Goal: Task Accomplishment & Management: Complete application form

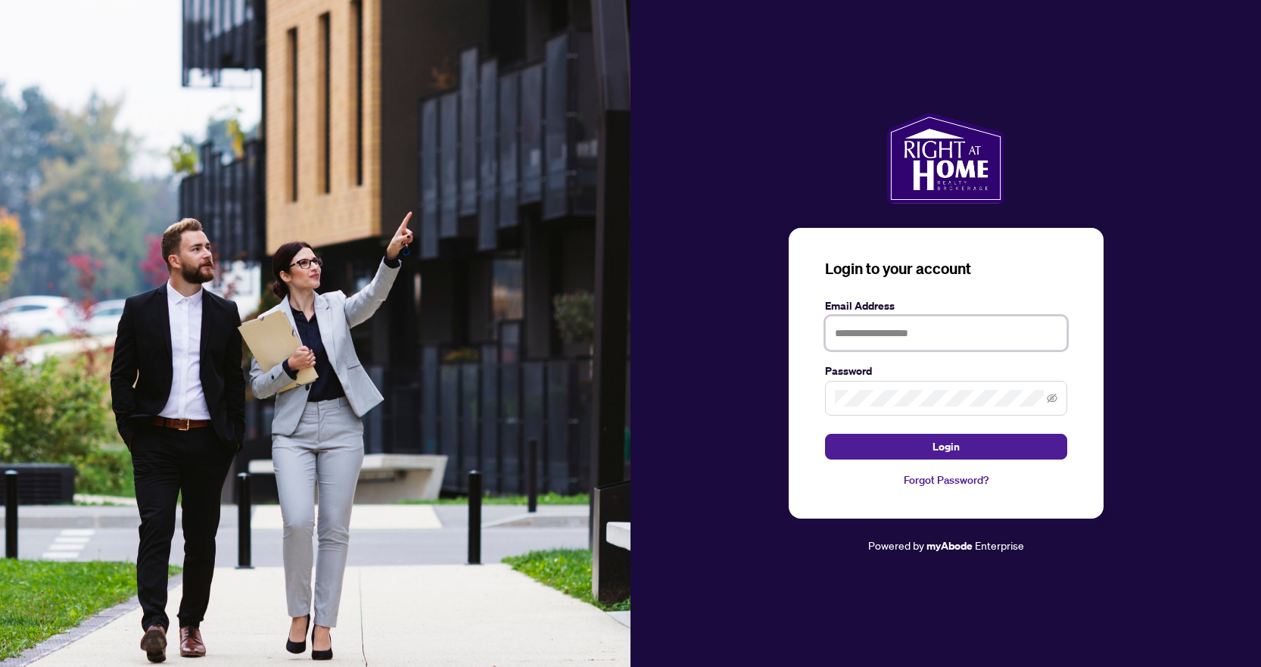
type input "**********"
click at [1001, 448] on button "Login" at bounding box center [946, 447] width 242 height 26
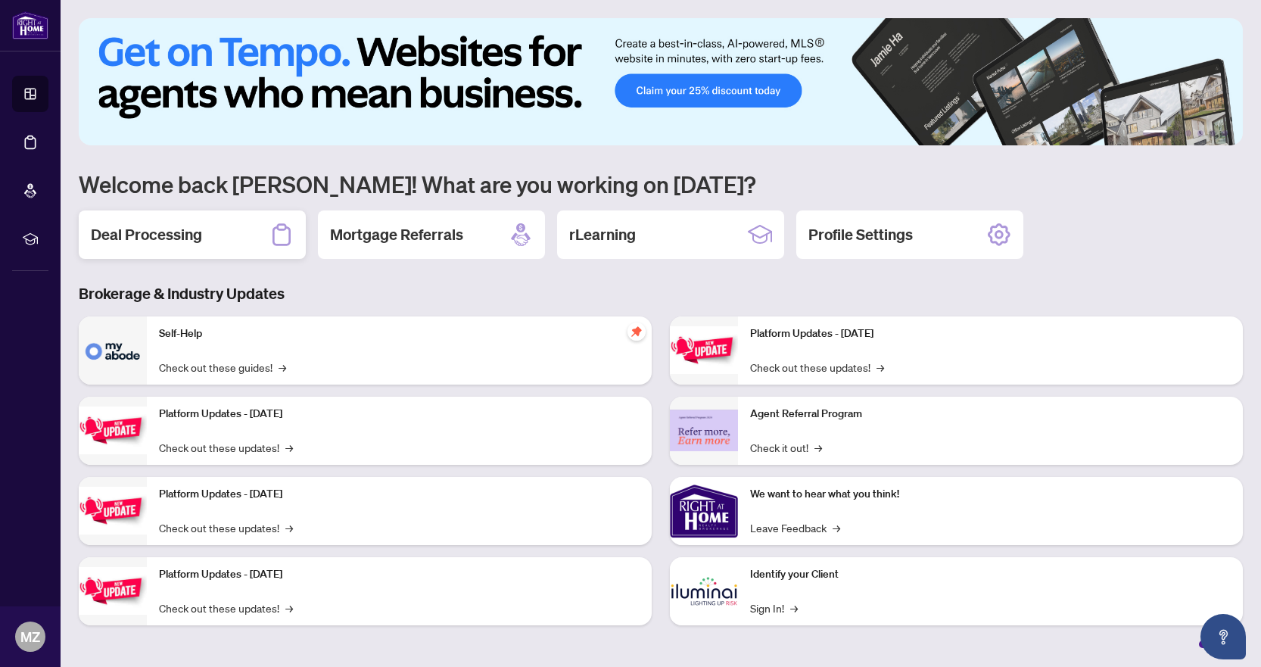
click at [177, 230] on h2 "Deal Processing" at bounding box center [146, 234] width 111 height 21
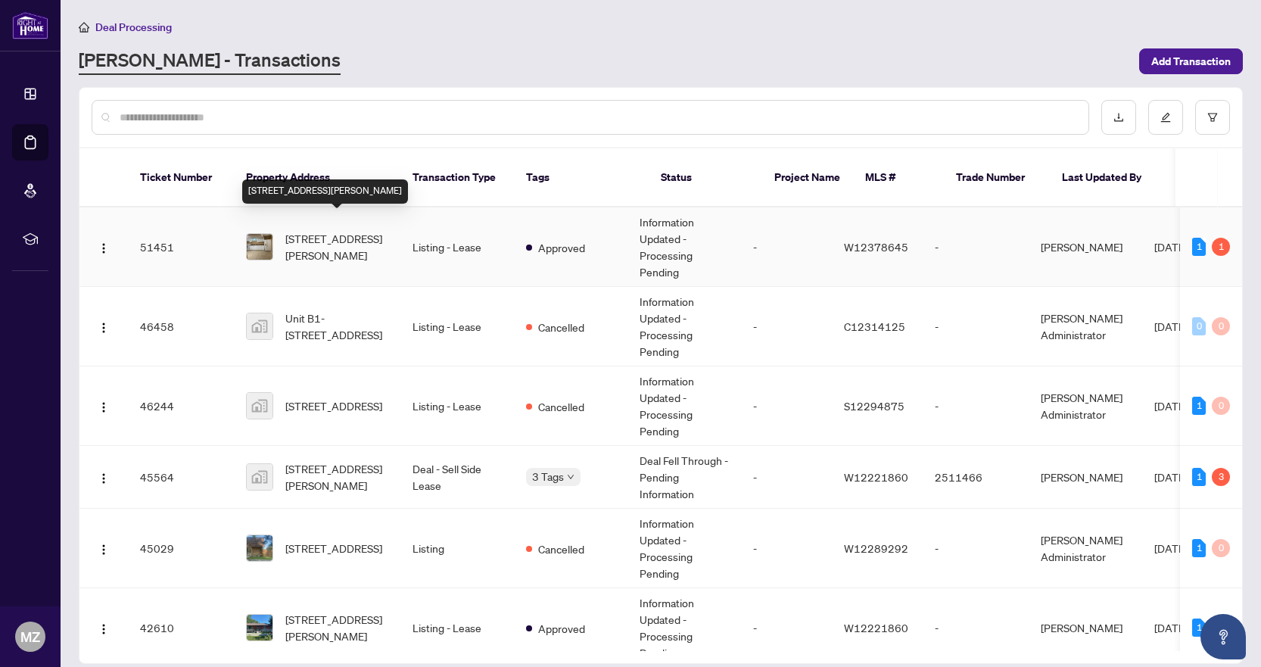
click at [376, 243] on span "[STREET_ADDRESS][PERSON_NAME]" at bounding box center [336, 246] width 103 height 33
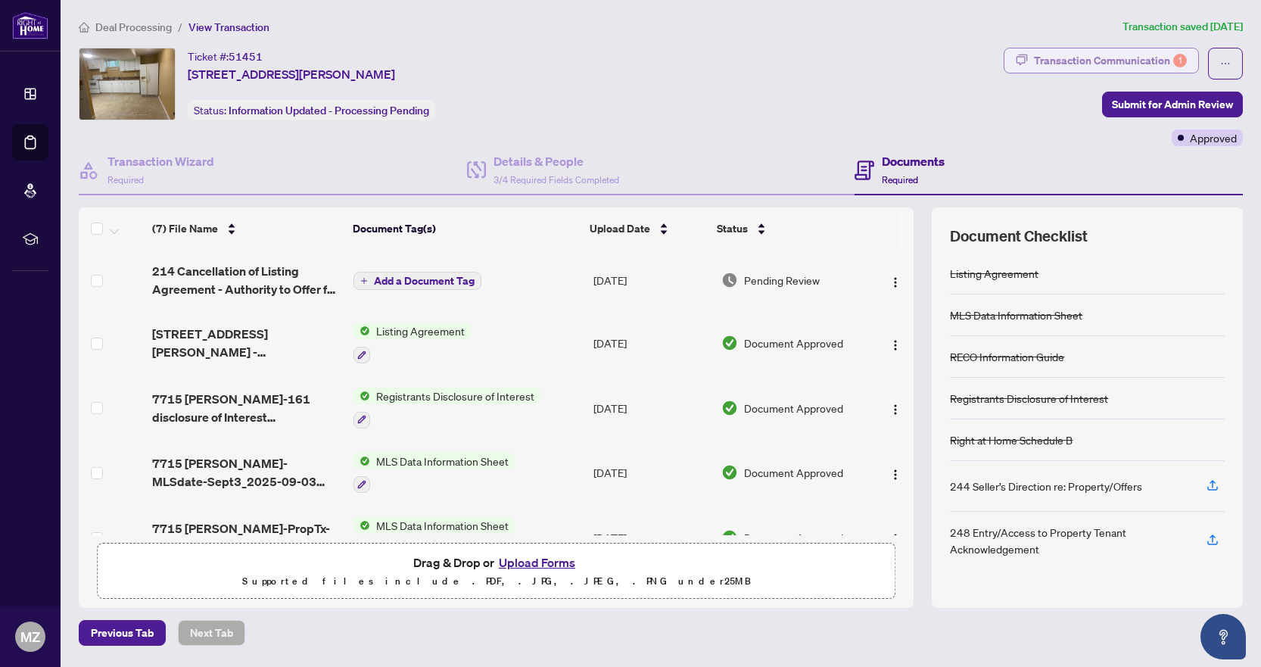
click at [1149, 54] on div "Transaction Communication 1" at bounding box center [1110, 60] width 153 height 24
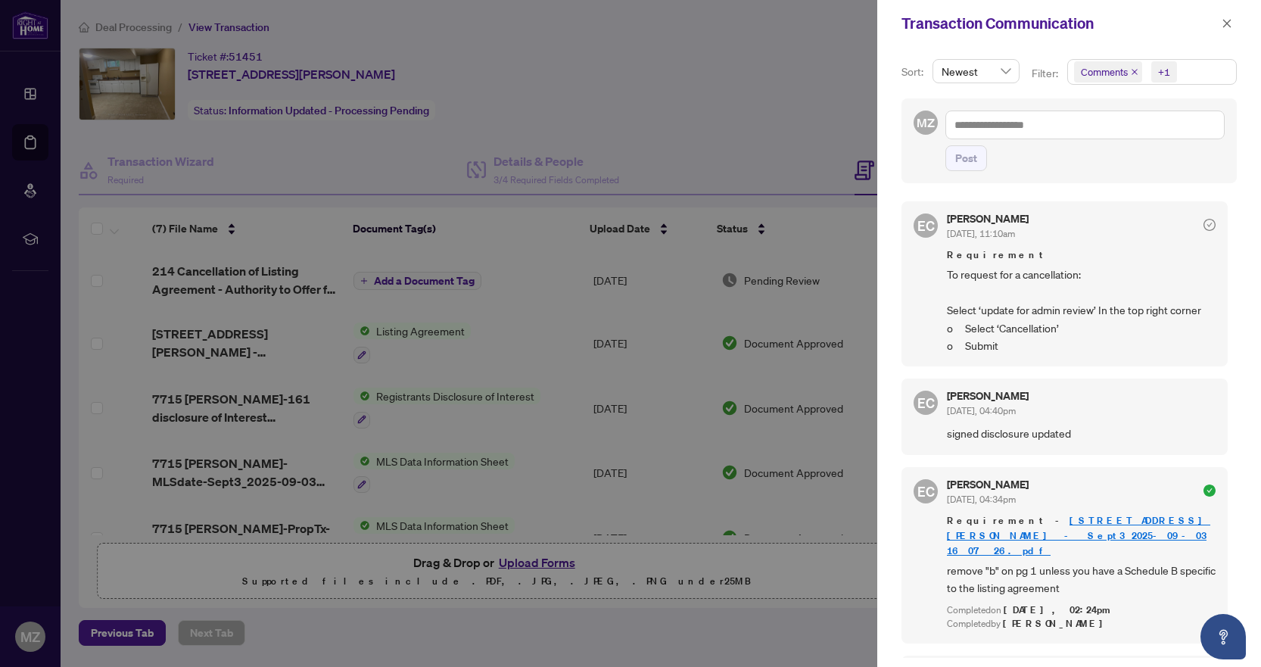
click at [833, 140] on div at bounding box center [630, 333] width 1261 height 667
click at [1226, 24] on icon "close" at bounding box center [1227, 23] width 8 height 8
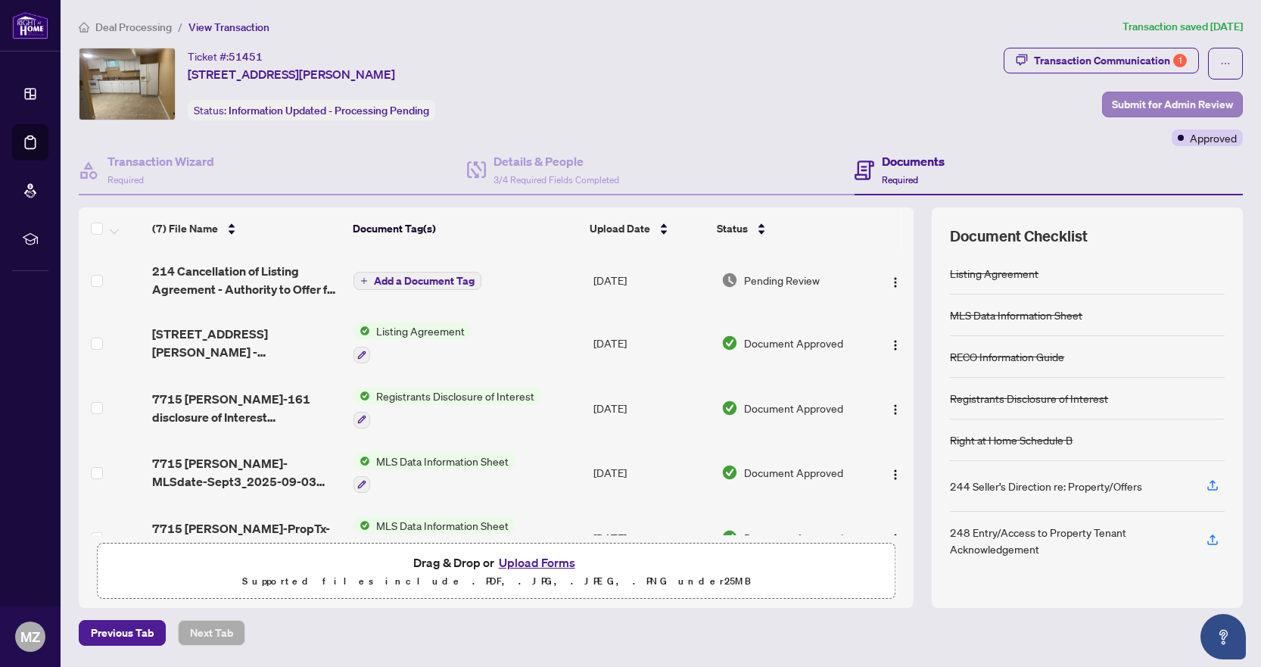
click at [1153, 106] on span "Submit for Admin Review" at bounding box center [1172, 104] width 121 height 24
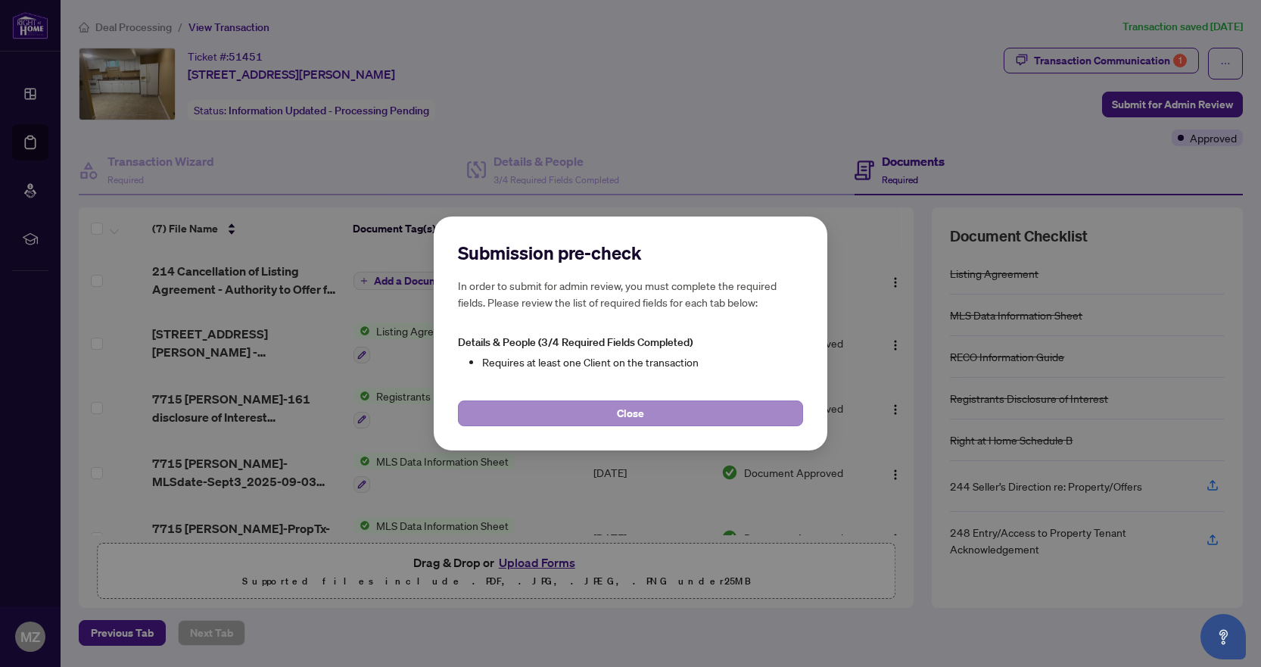
click at [678, 413] on button "Close" at bounding box center [630, 413] width 345 height 26
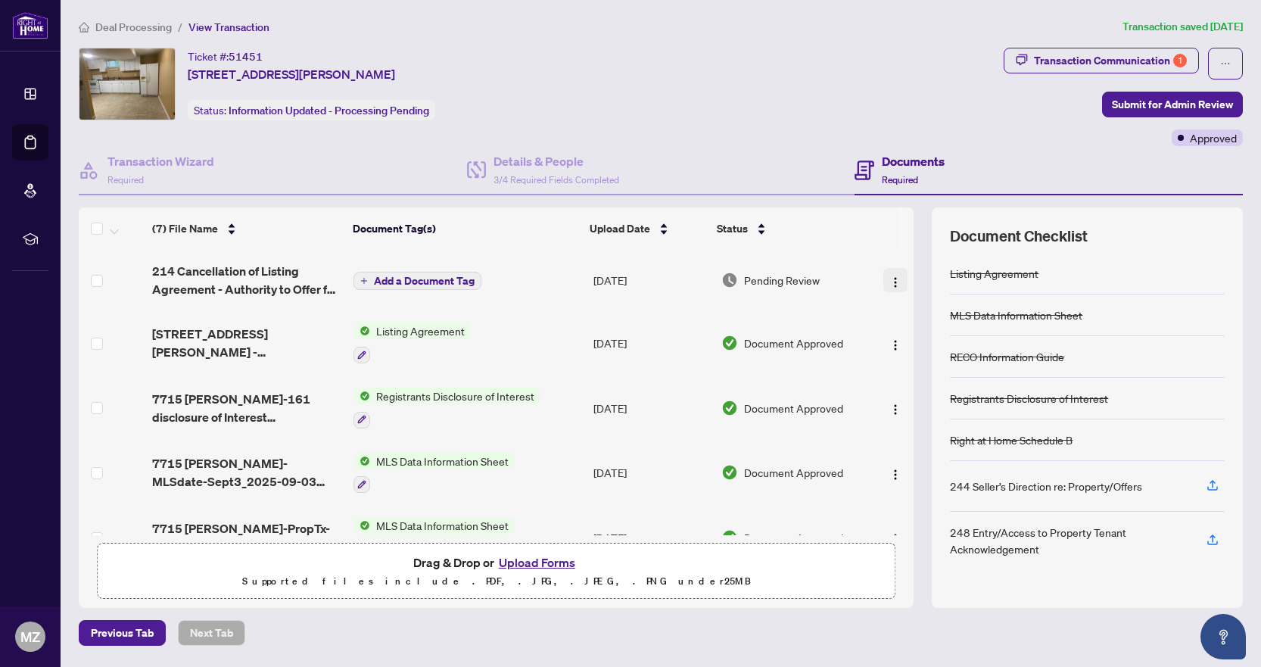
click at [889, 285] on img "button" at bounding box center [895, 282] width 12 height 12
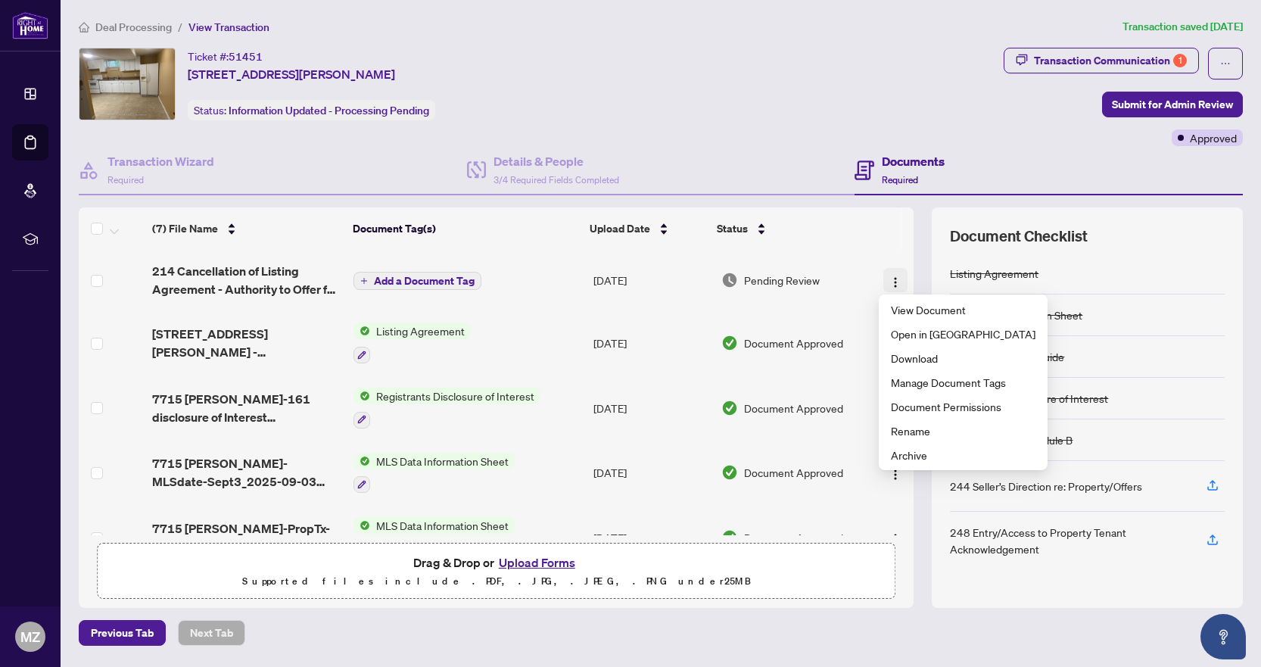
click at [889, 285] on img "button" at bounding box center [895, 282] width 12 height 12
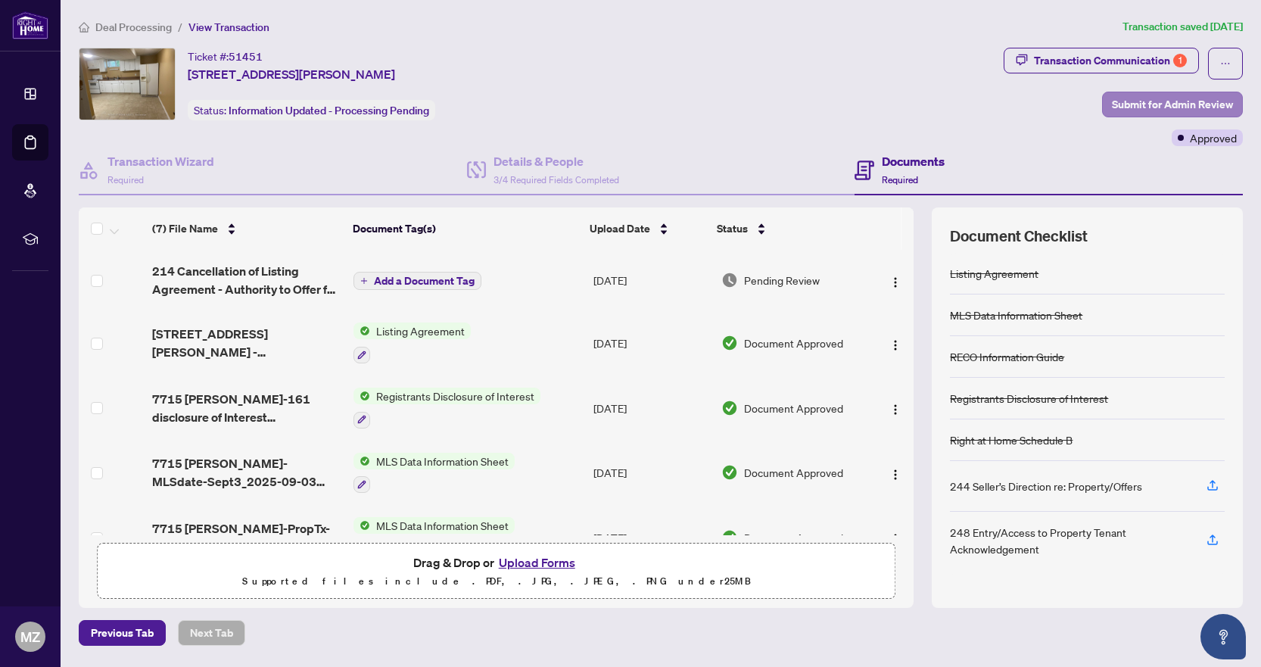
click at [1159, 103] on span "Submit for Admin Review" at bounding box center [1172, 104] width 121 height 24
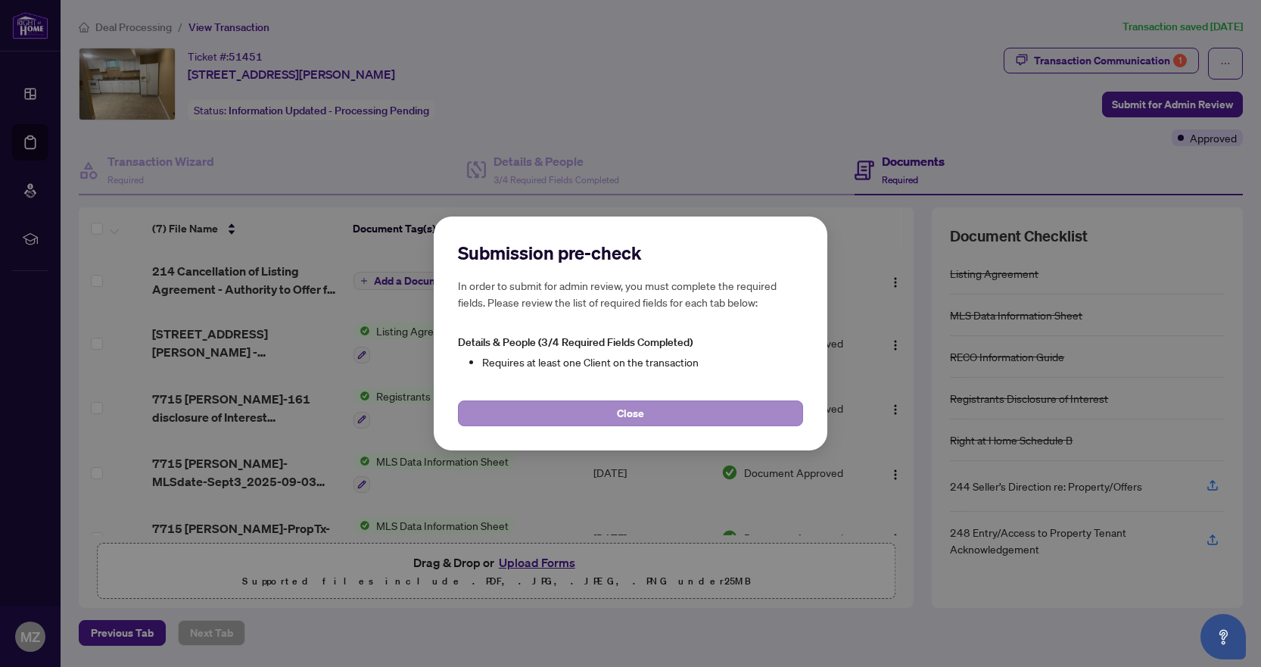
click at [668, 413] on button "Close" at bounding box center [630, 413] width 345 height 26
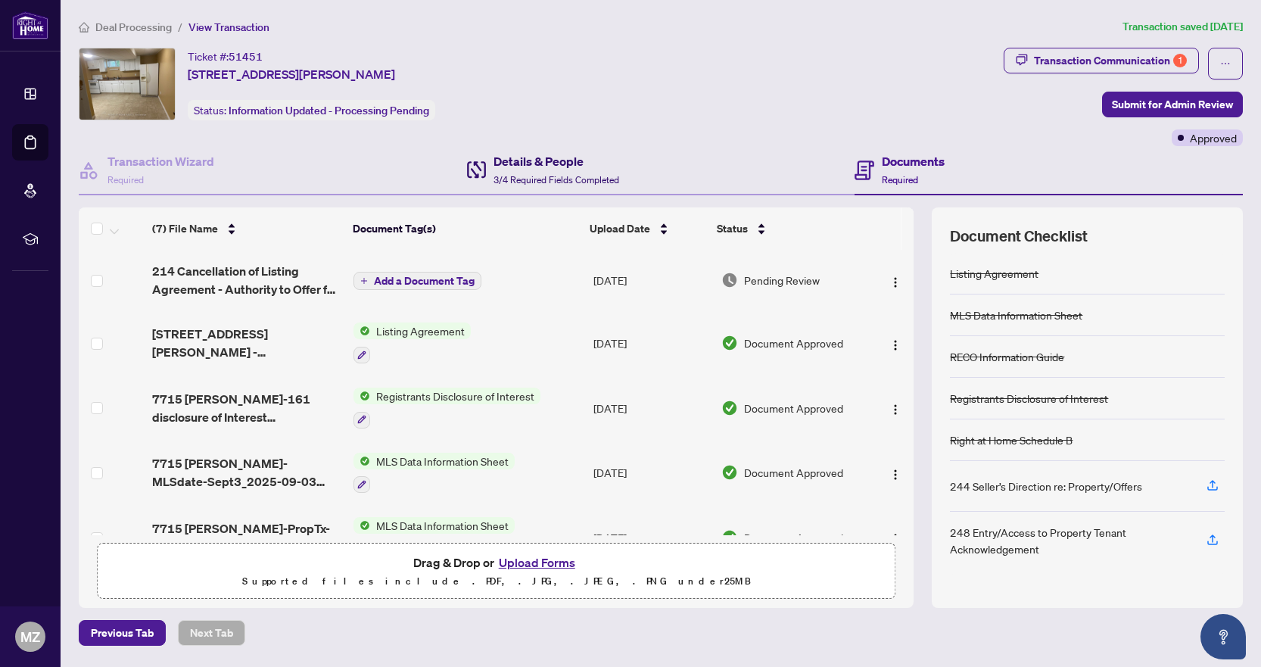
click at [540, 159] on h4 "Details & People" at bounding box center [557, 161] width 126 height 18
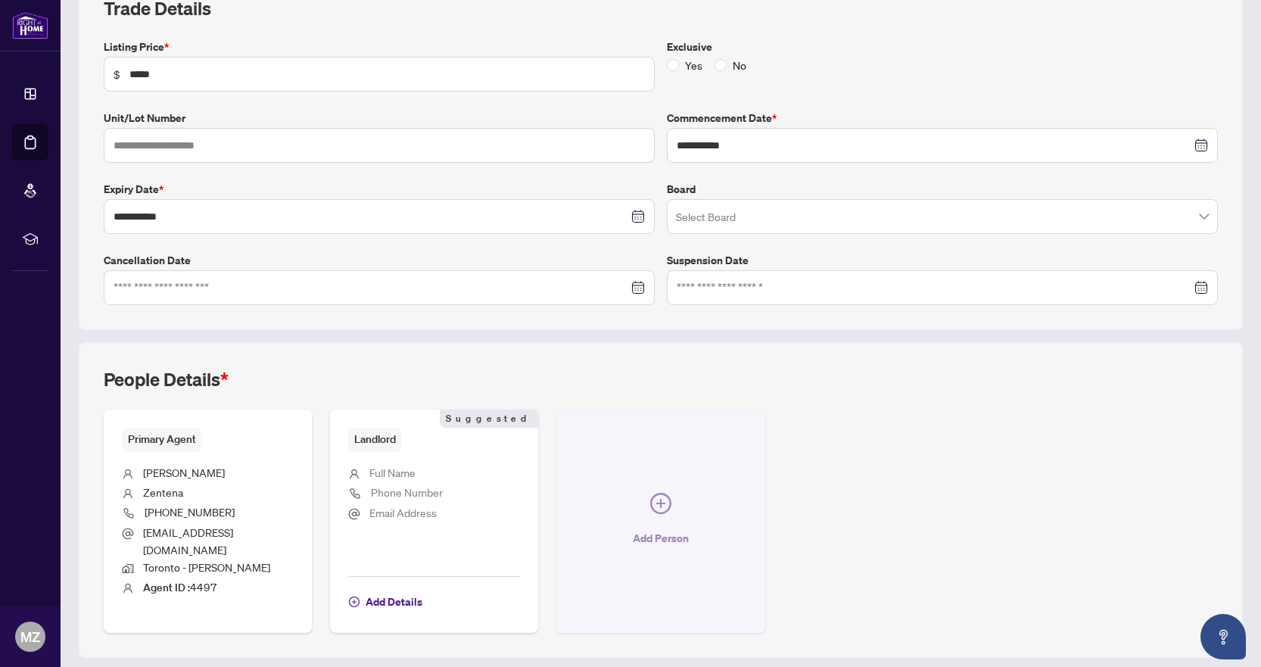
scroll to position [249, 0]
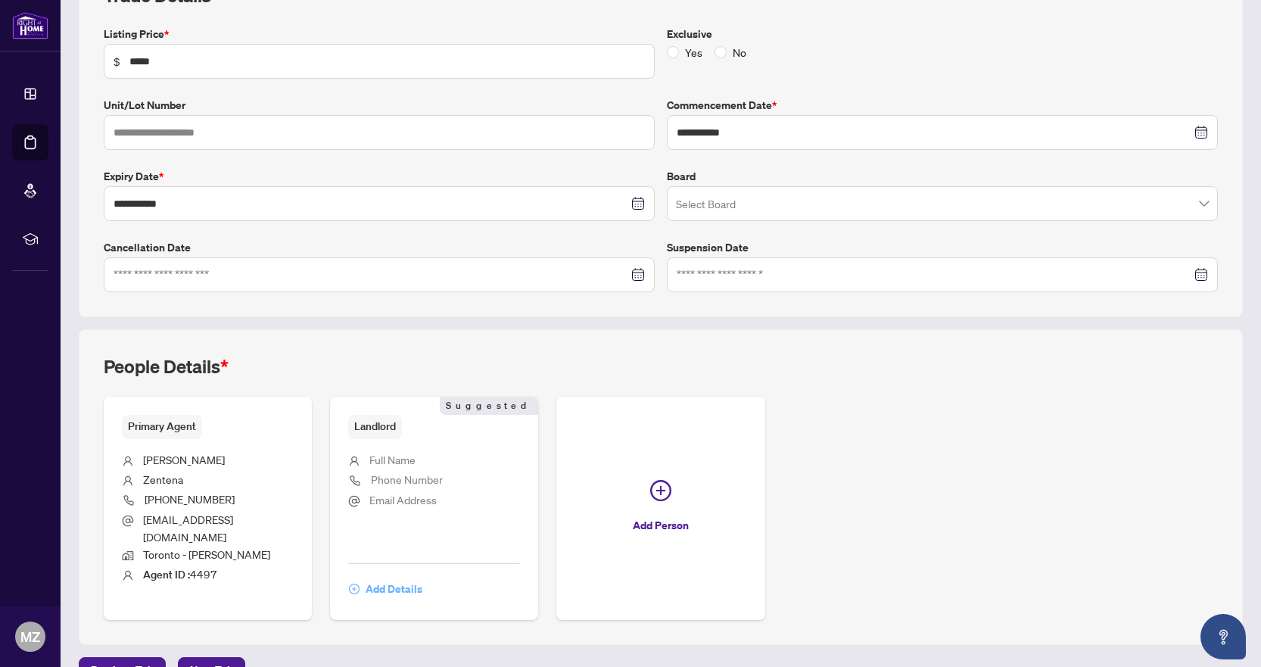
click at [410, 577] on span "Add Details" at bounding box center [394, 589] width 57 height 24
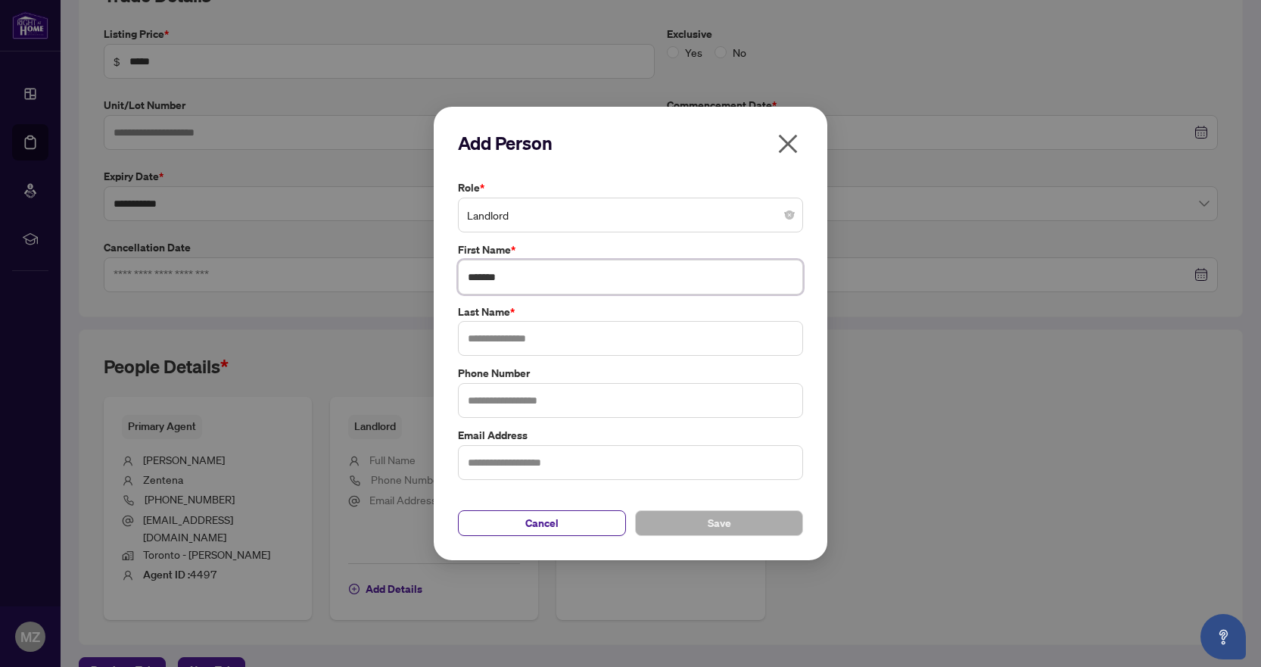
type input "*******"
type input "******"
type input "**********"
click at [744, 527] on button "Save" at bounding box center [719, 523] width 168 height 26
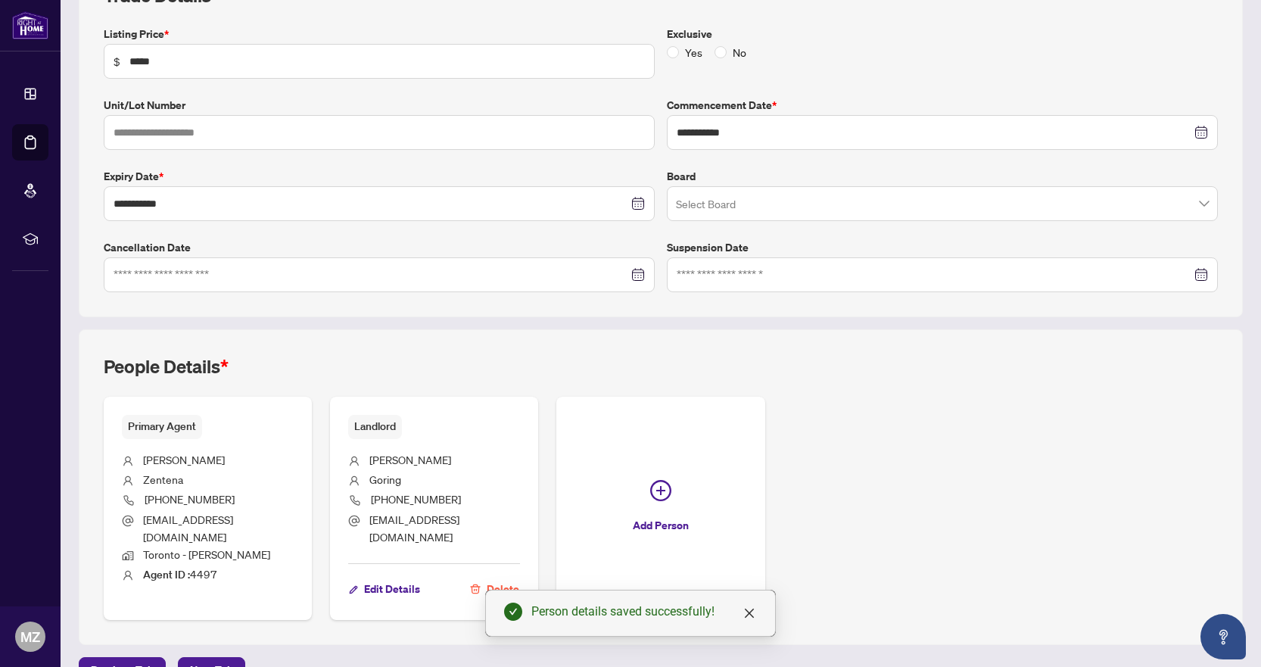
click at [249, 456] on li "[PERSON_NAME]" at bounding box center [208, 461] width 172 height 20
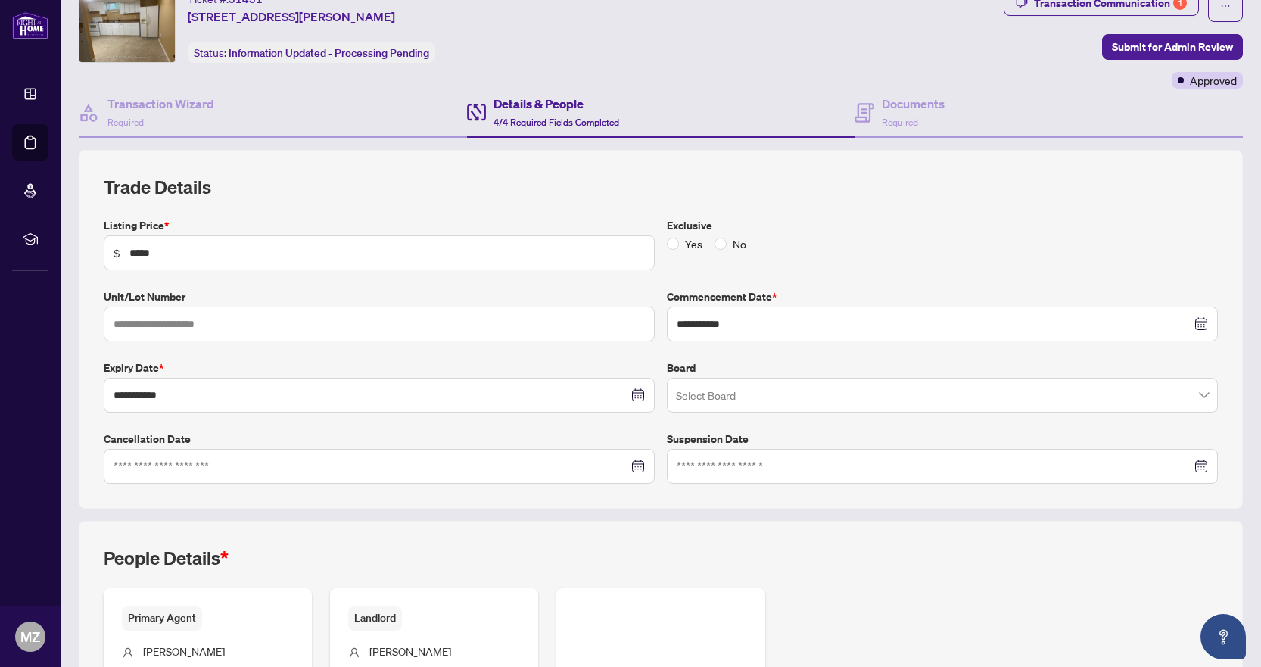
scroll to position [67, 0]
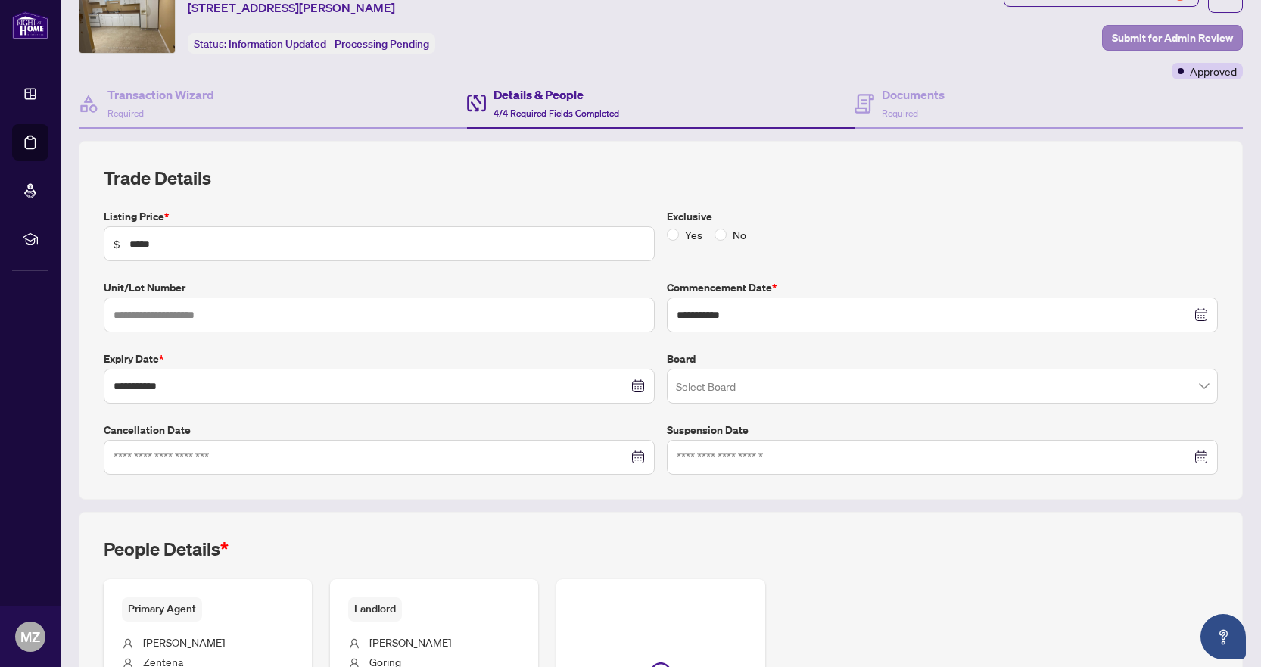
click at [1200, 40] on span "Submit for Admin Review" at bounding box center [1172, 38] width 121 height 24
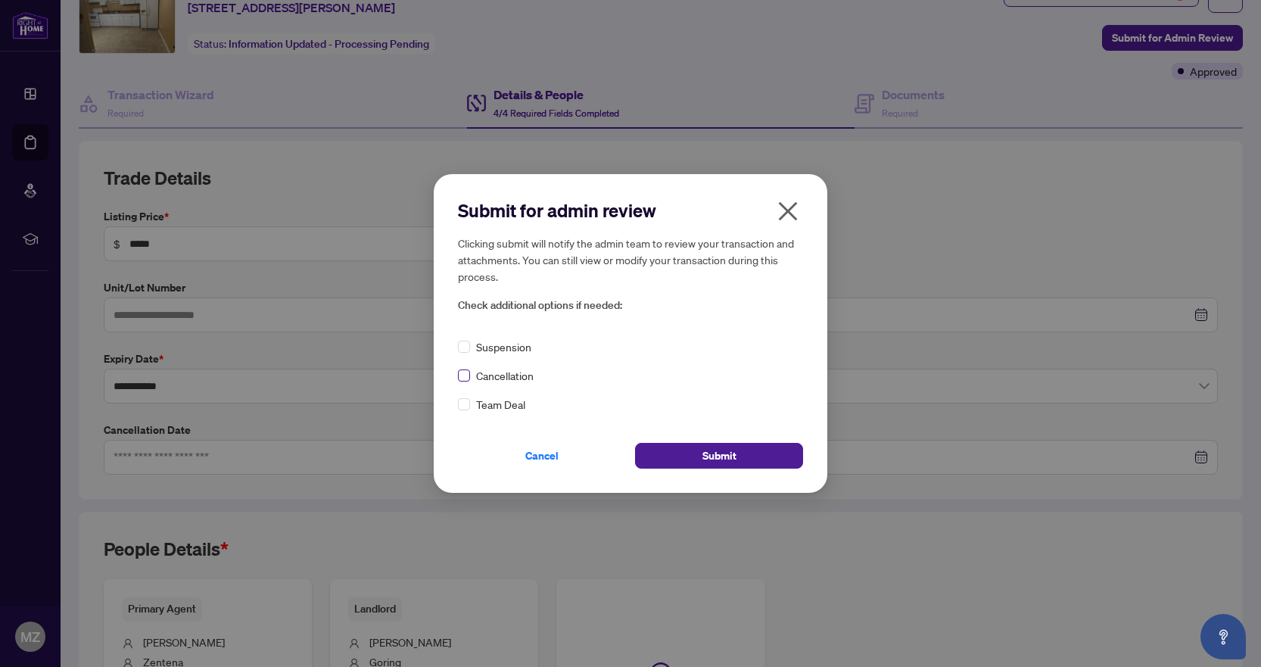
click at [468, 375] on span at bounding box center [464, 375] width 12 height 12
click at [713, 453] on span "Submit" at bounding box center [719, 456] width 34 height 24
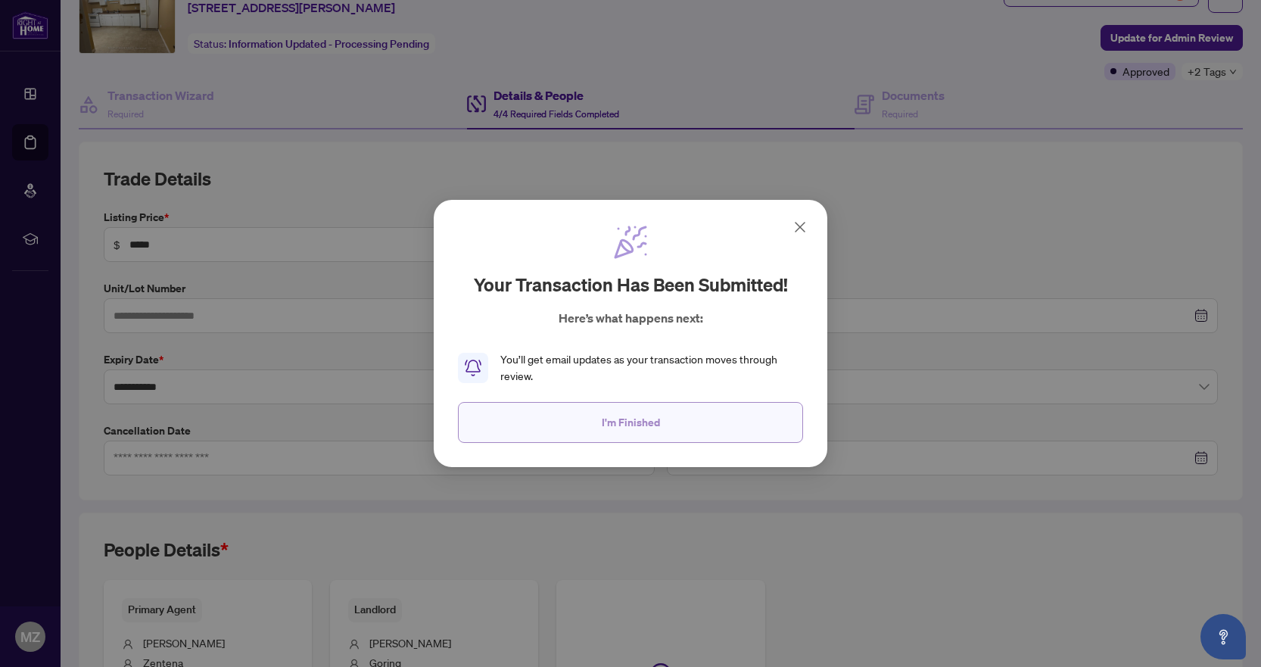
click at [687, 421] on button "I'm Finished" at bounding box center [630, 422] width 345 height 41
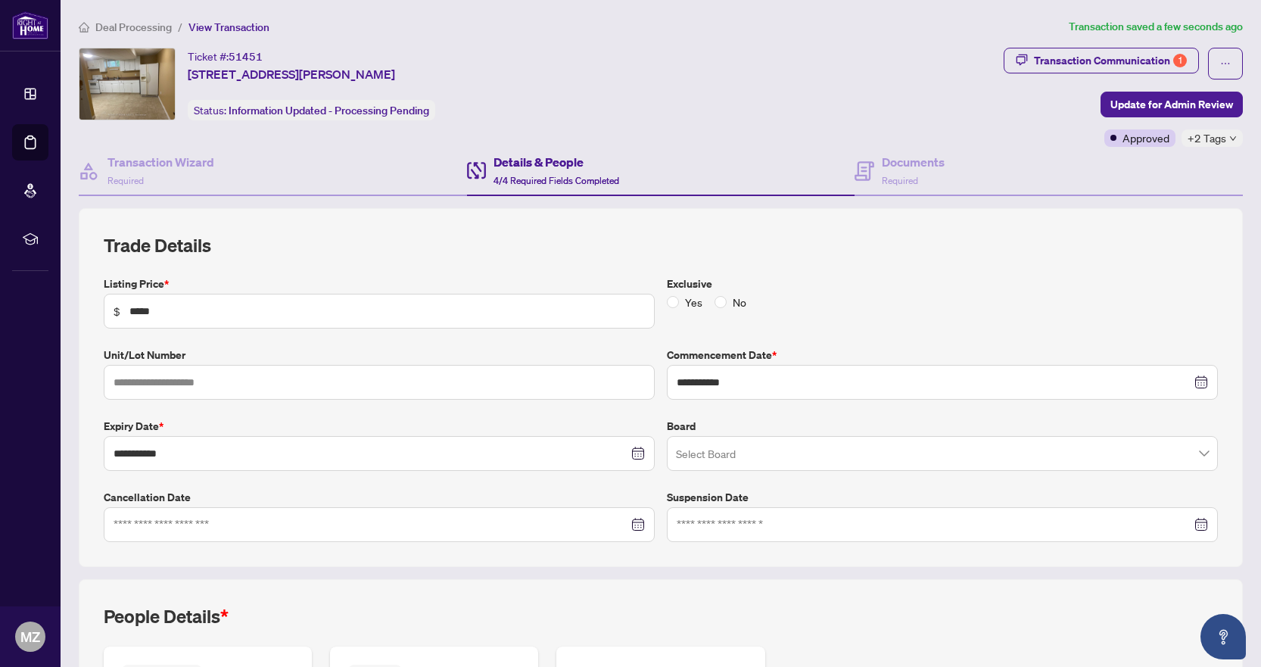
scroll to position [264, 0]
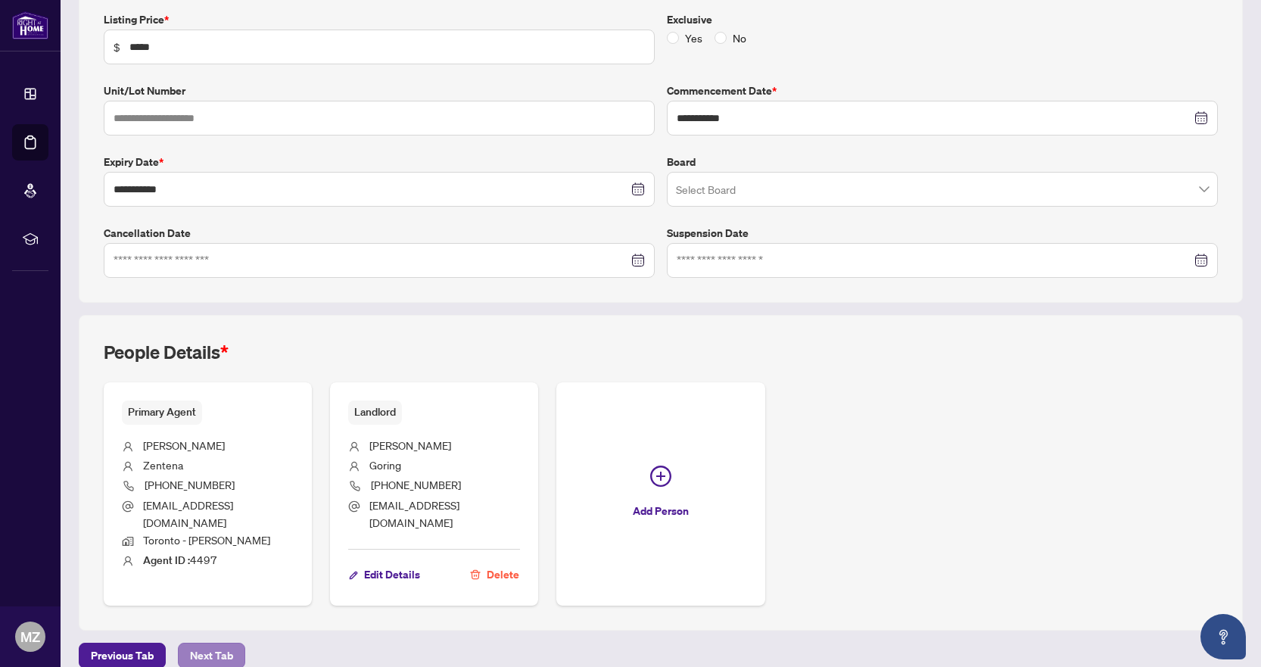
click at [214, 643] on span "Next Tab" at bounding box center [211, 655] width 43 height 24
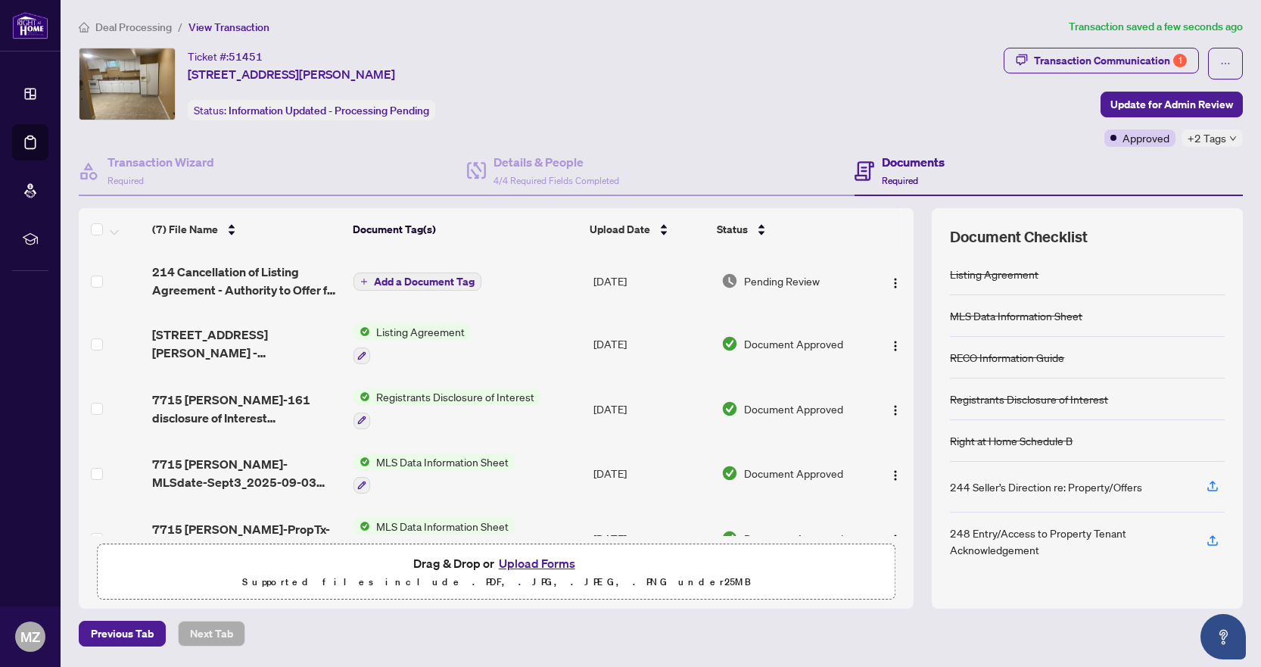
click at [1229, 140] on div "+2 Tags" at bounding box center [1212, 137] width 61 height 17
click at [829, 107] on div "Ticket #: 51451 [STREET_ADDRESS][PERSON_NAME] Status: Information Updated - Pro…" at bounding box center [538, 84] width 919 height 73
